Goal: Task Accomplishment & Management: Manage account settings

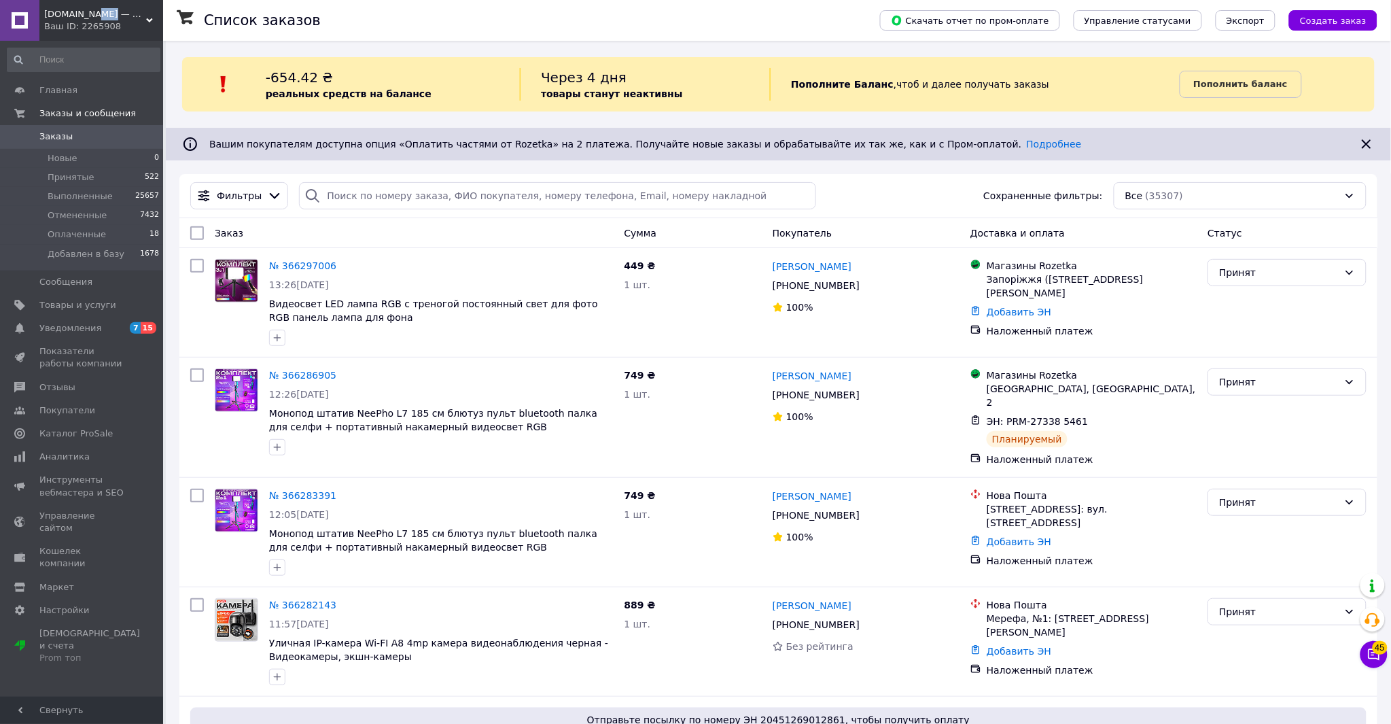
click at [95, 10] on span "[DOMAIN_NAME] — интернет-магазин полезных товаров" at bounding box center [95, 14] width 102 height 12
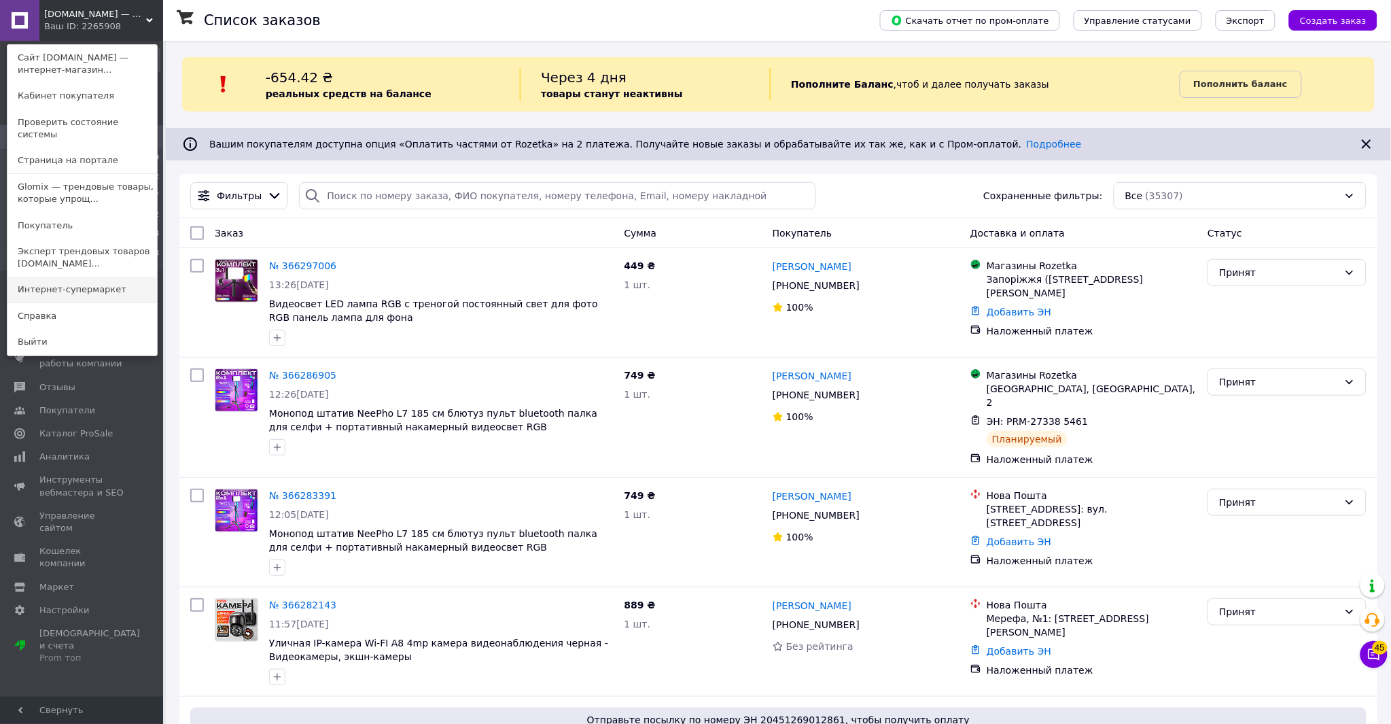
click at [77, 277] on link "Интернет-супермаркет" at bounding box center [82, 290] width 150 height 26
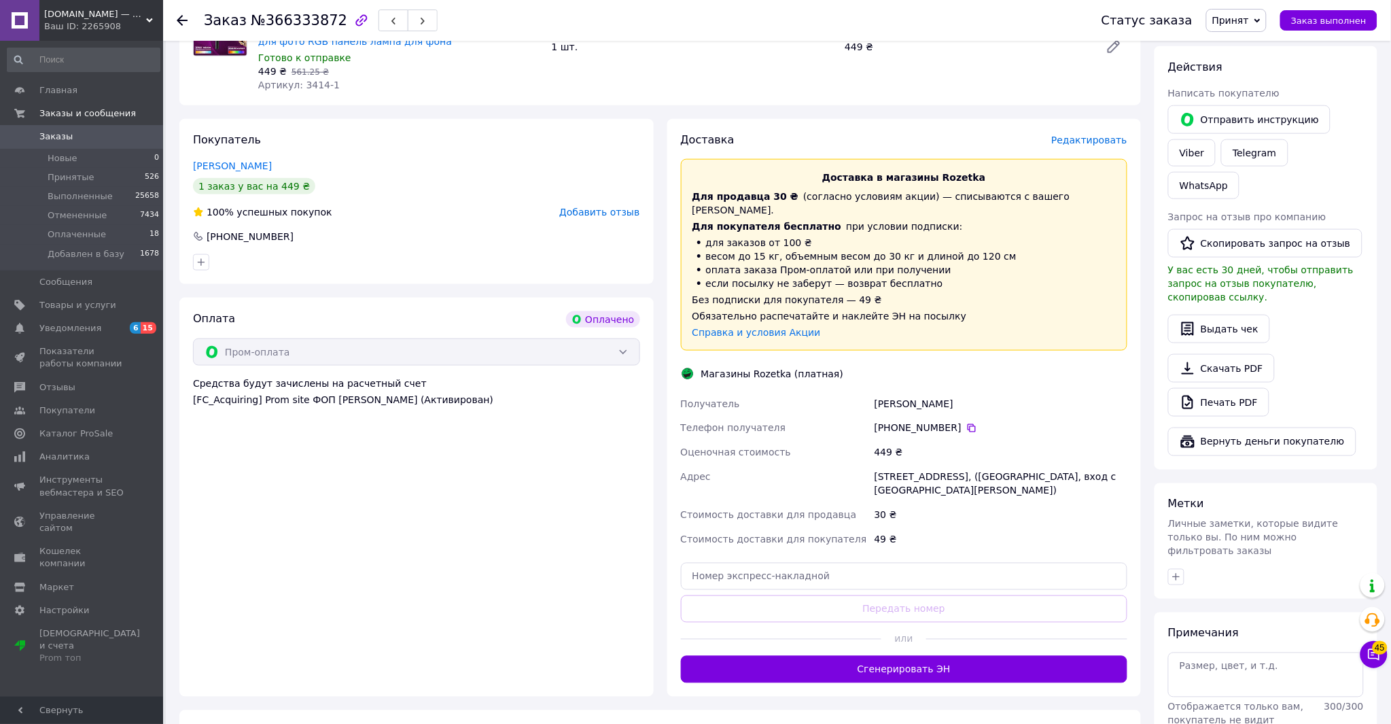
scroll to position [500, 0]
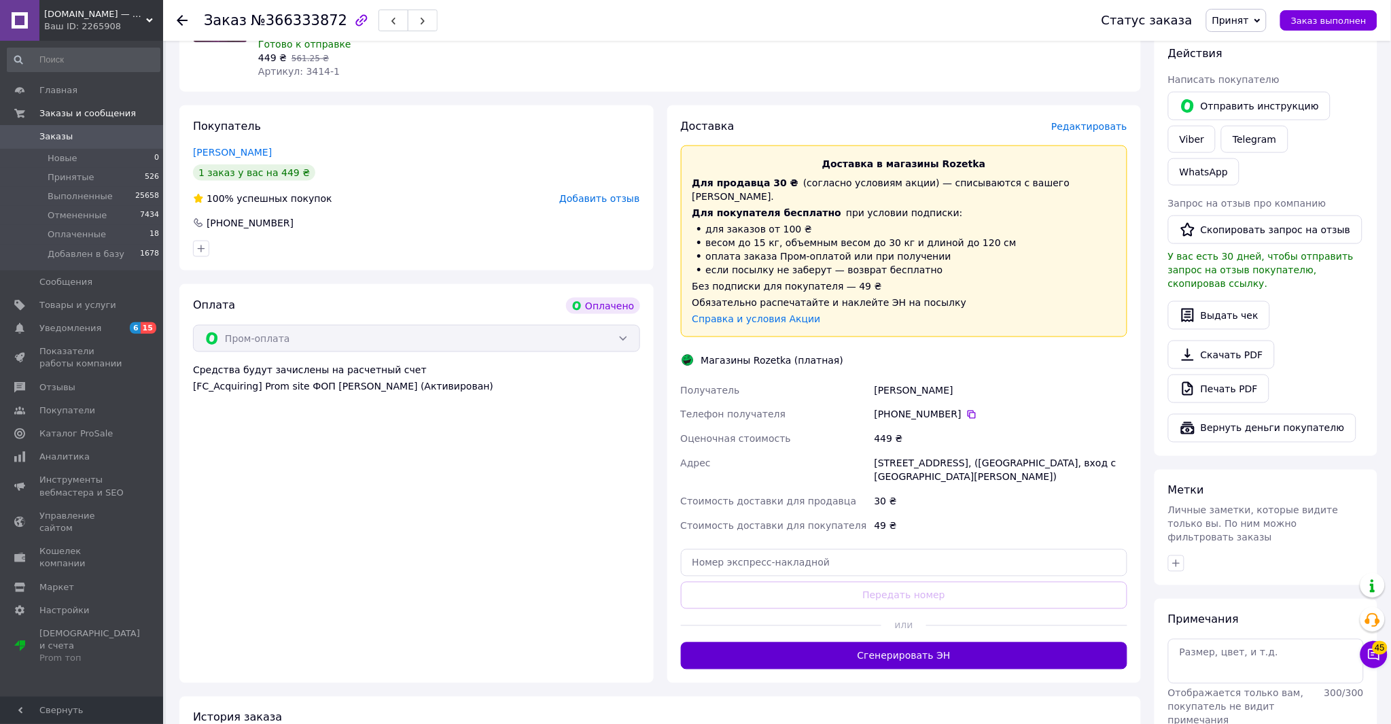
click at [934, 642] on button "Сгенерировать ЭН" at bounding box center [904, 655] width 447 height 27
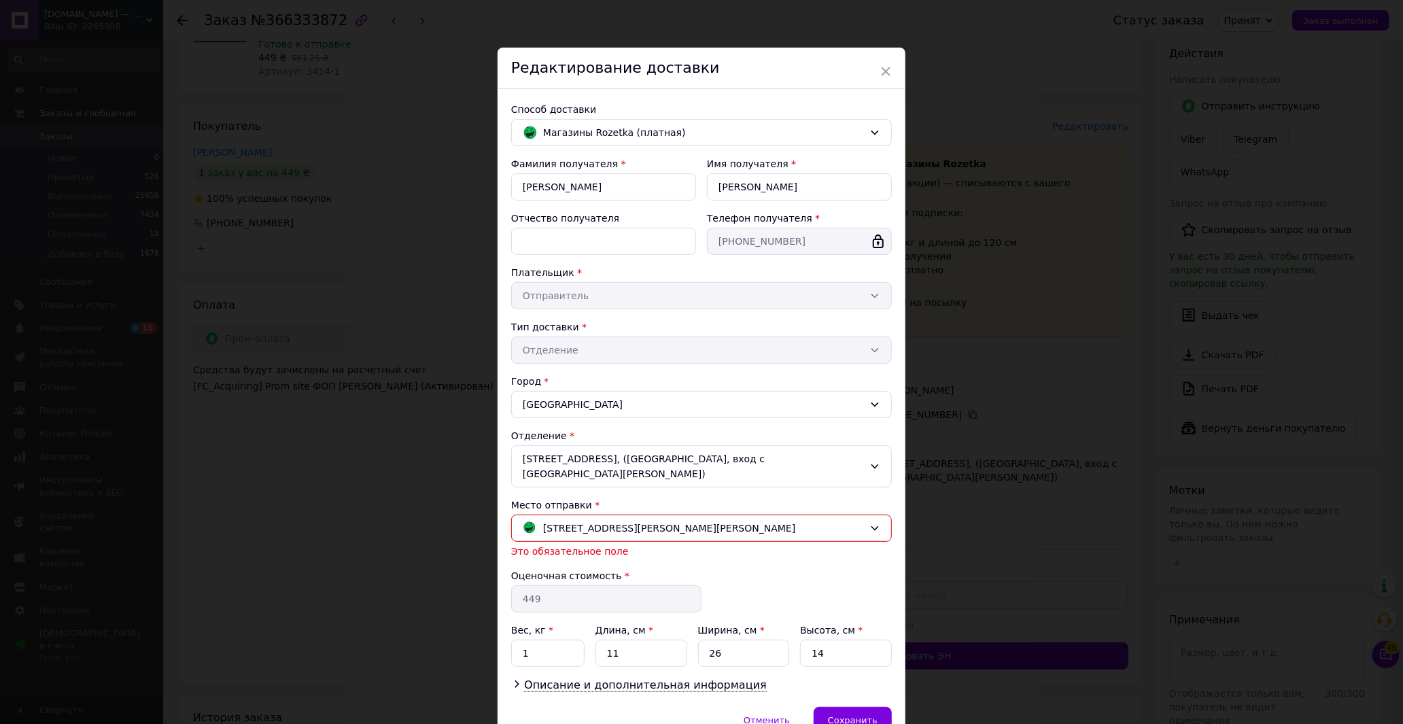
click at [858, 715] on span "Сохранить" at bounding box center [853, 720] width 50 height 10
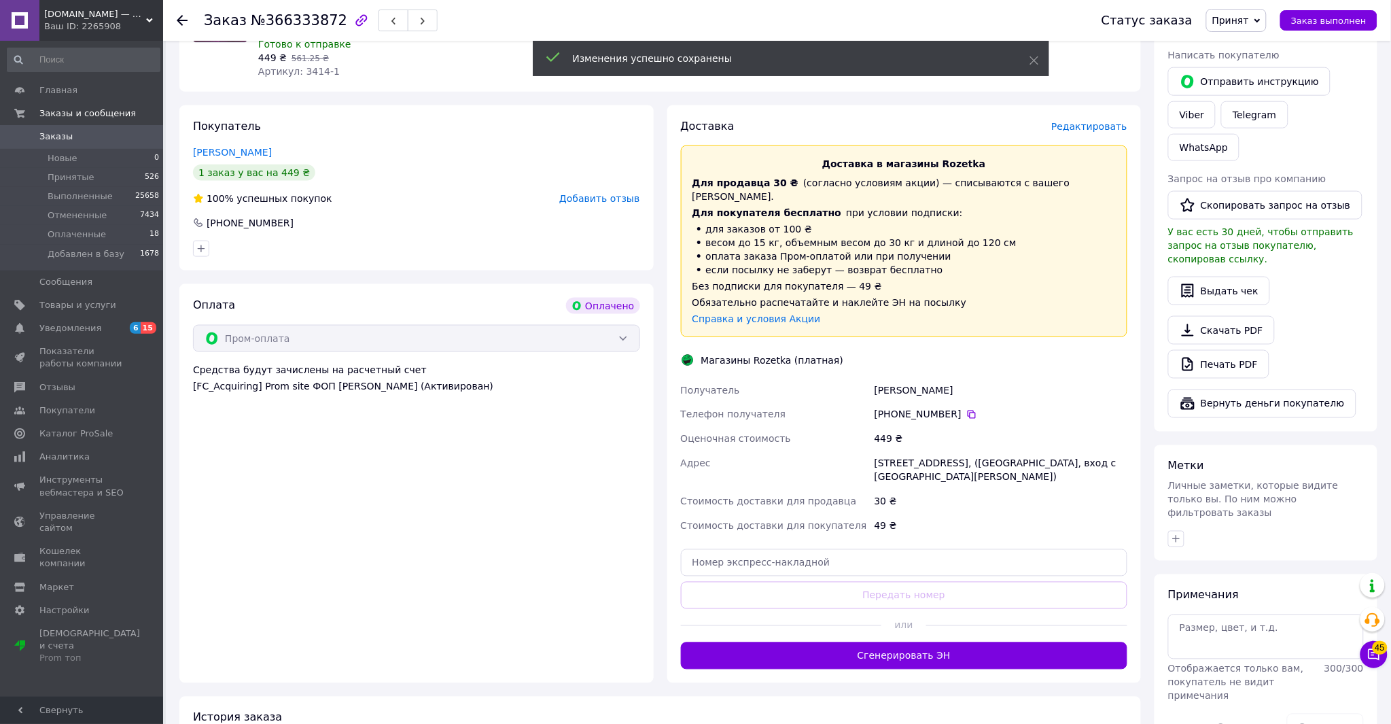
click at [906, 642] on button "Сгенерировать ЭН" at bounding box center [904, 655] width 447 height 27
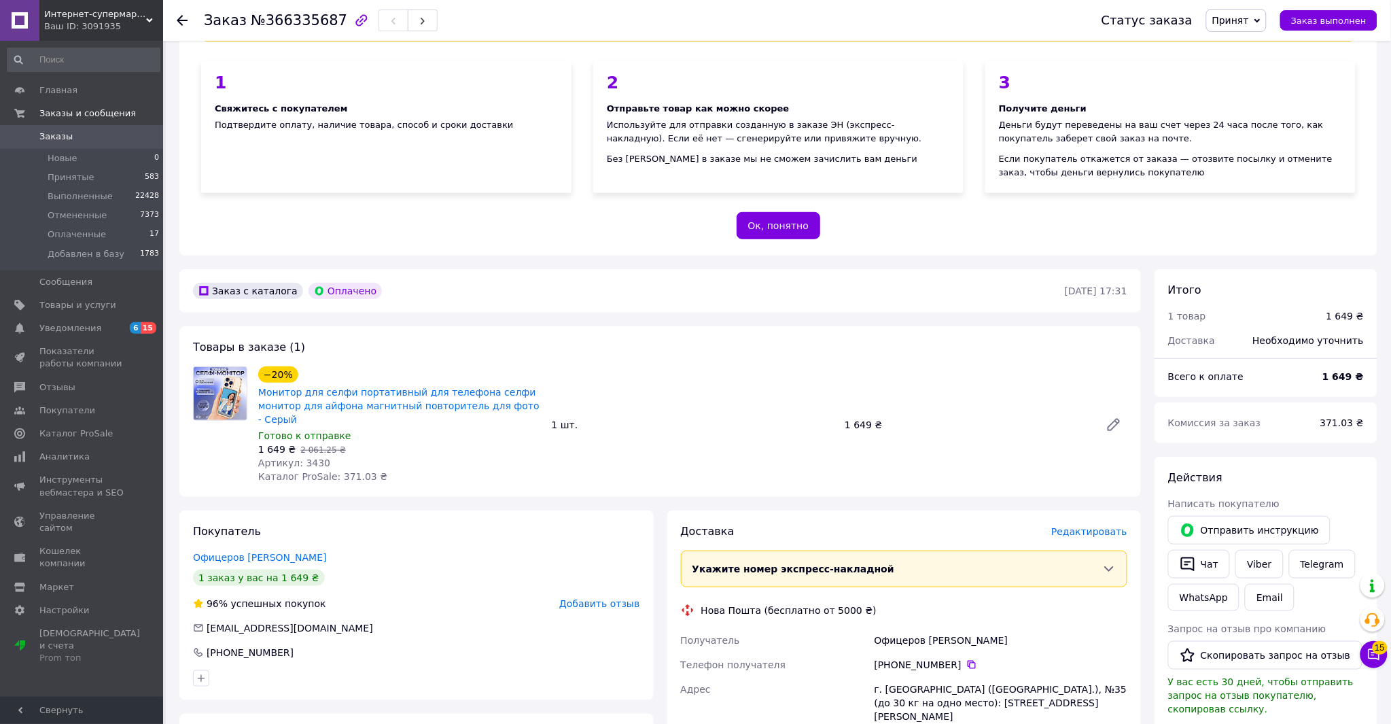
scroll to position [528, 0]
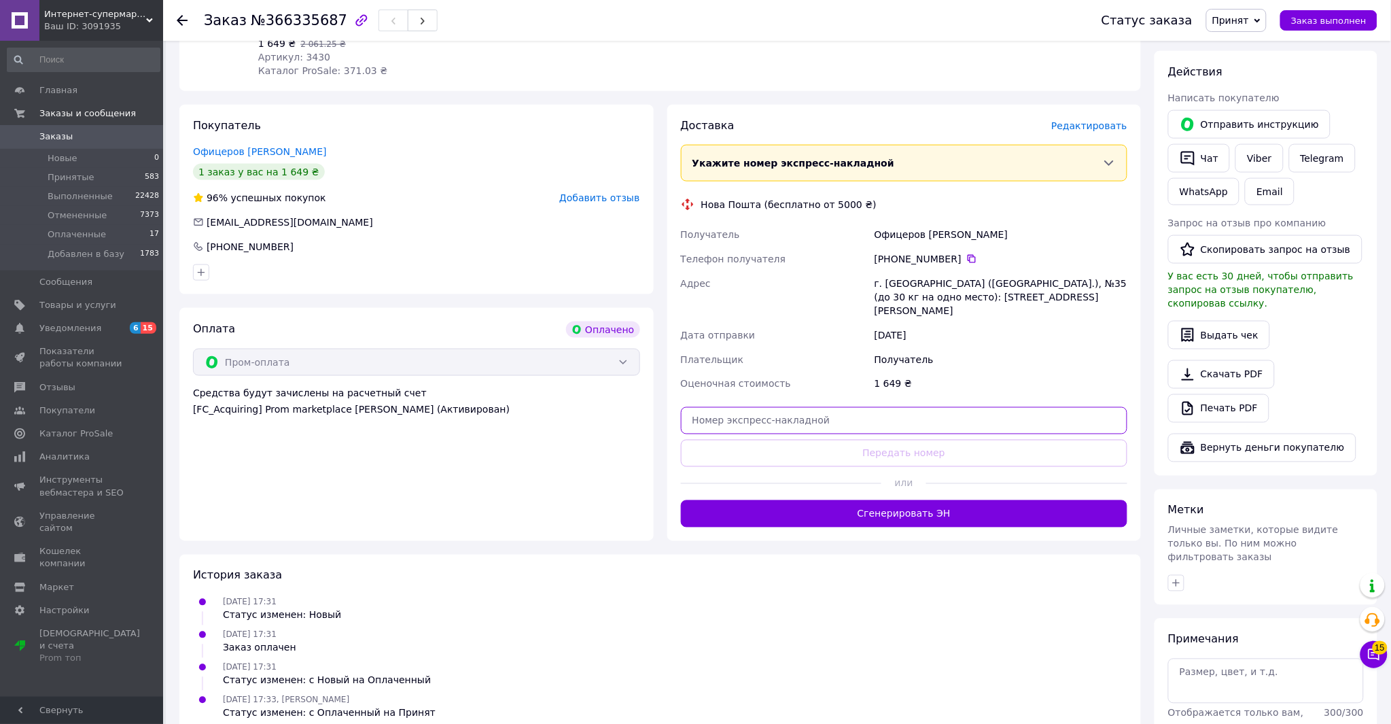
click at [746, 407] on input "text" at bounding box center [904, 420] width 447 height 27
paste input "20451269205401"
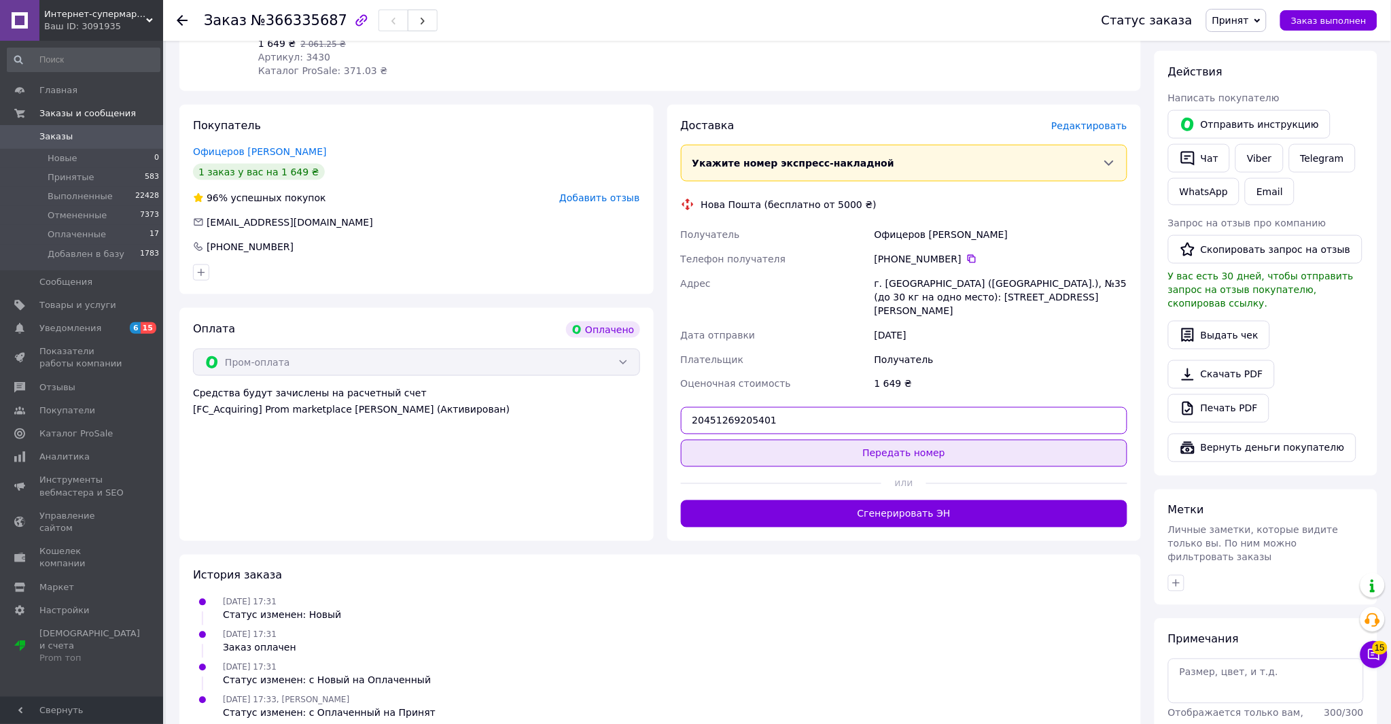
type input "20451269205401"
click at [732, 440] on button "Передать номер" at bounding box center [904, 453] width 447 height 27
